Goal: Book appointment/travel/reservation

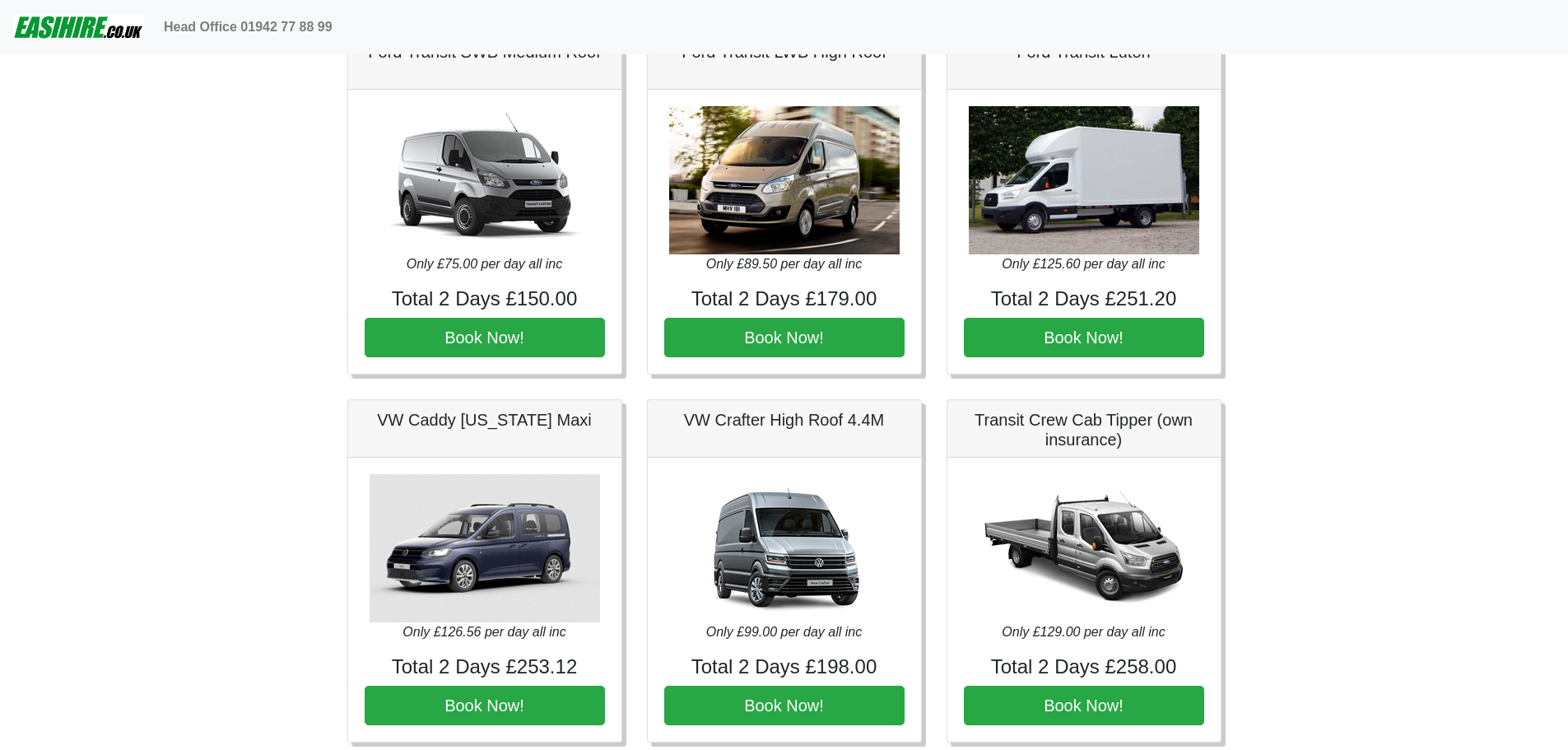
scroll to position [741, 0]
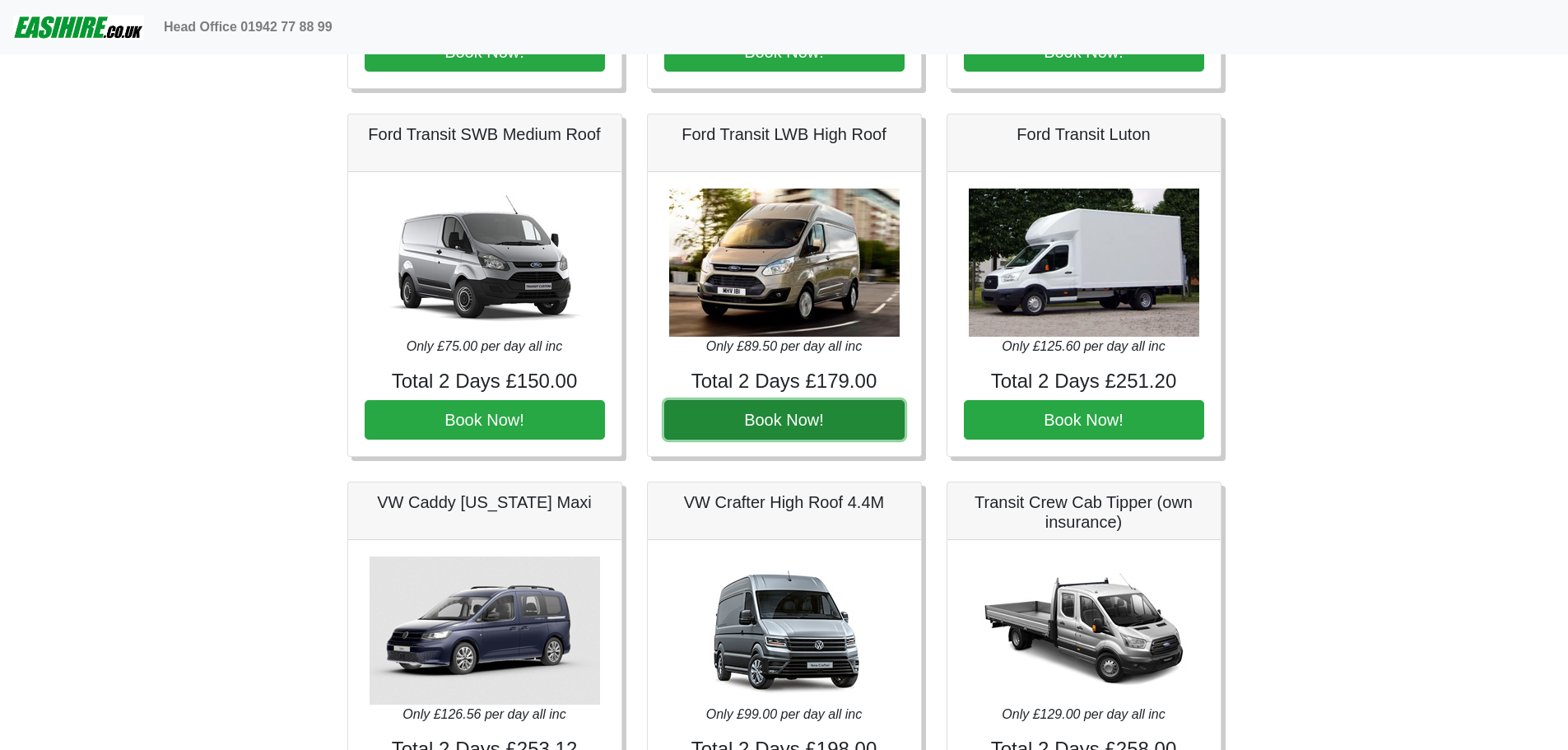
click at [804, 416] on button "Book Now!" at bounding box center [785, 420] width 240 height 40
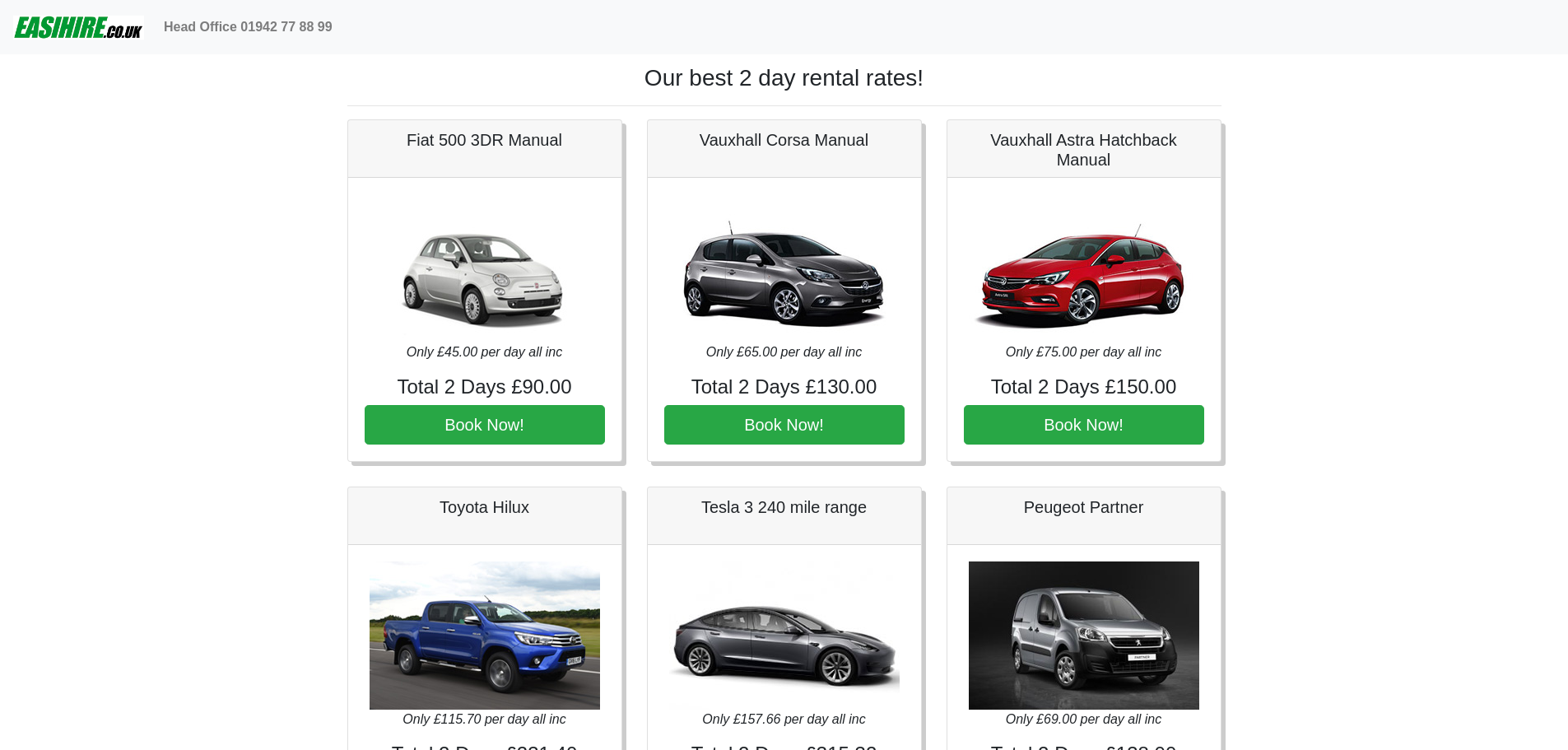
scroll to position [741, 0]
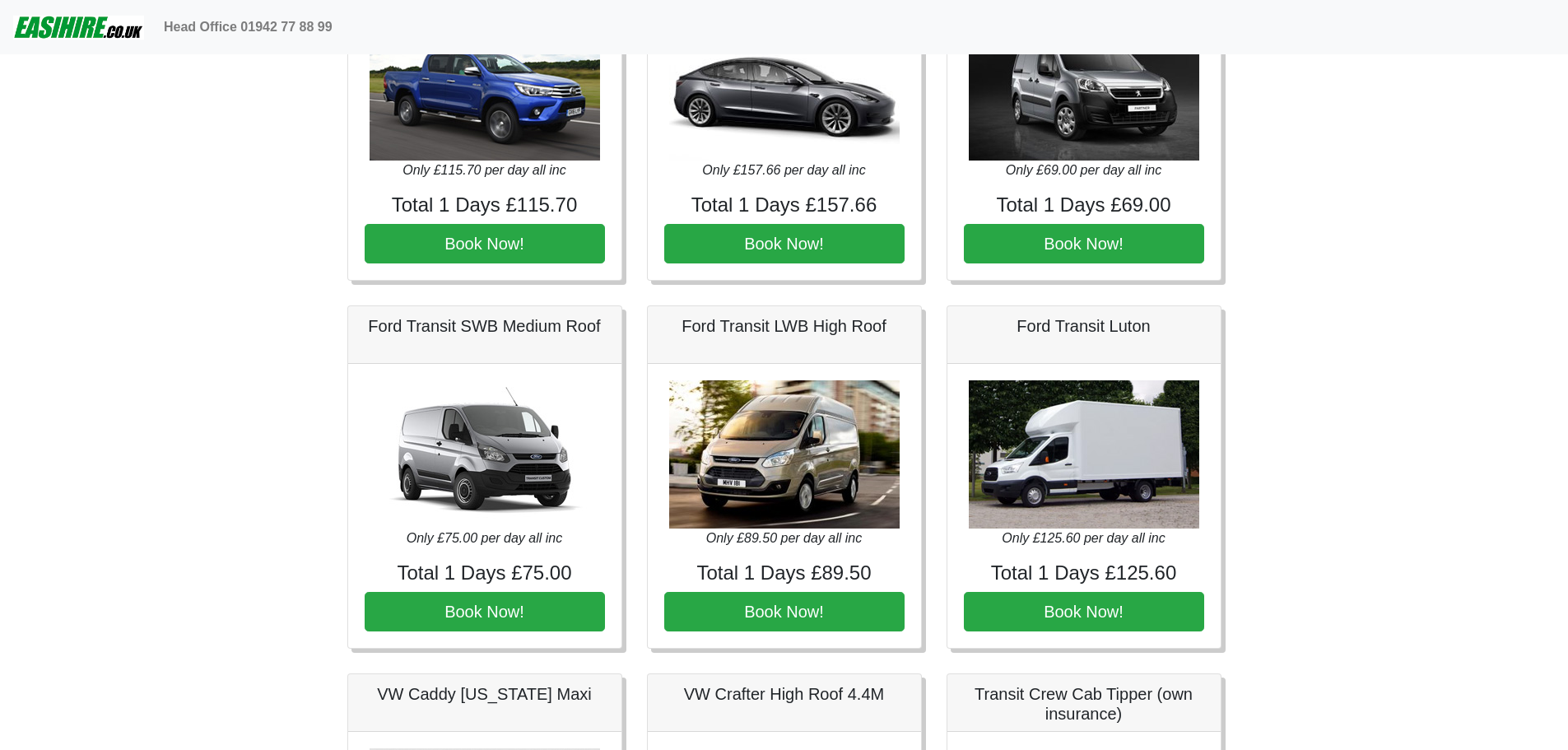
scroll to position [576, 0]
